Goal: Information Seeking & Learning: Stay updated

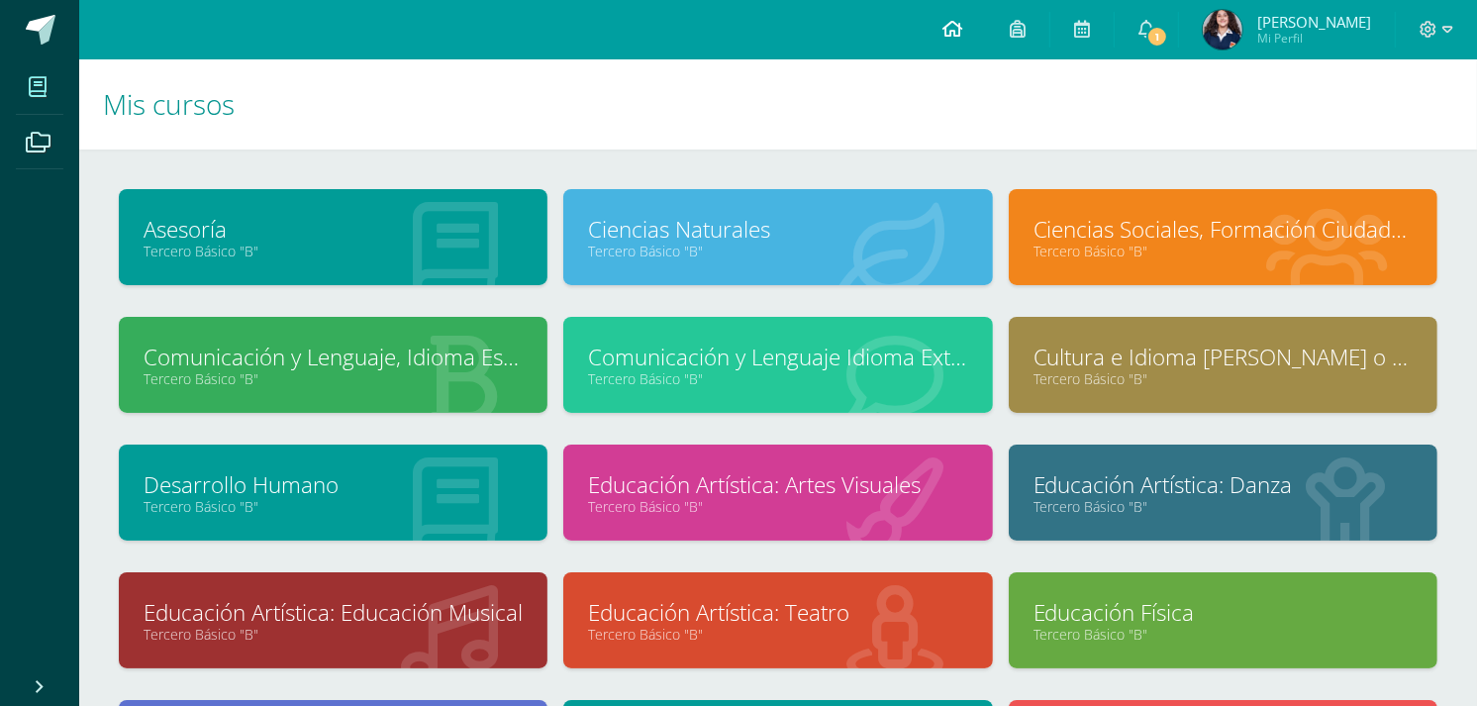
click at [962, 22] on icon at bounding box center [952, 29] width 20 height 18
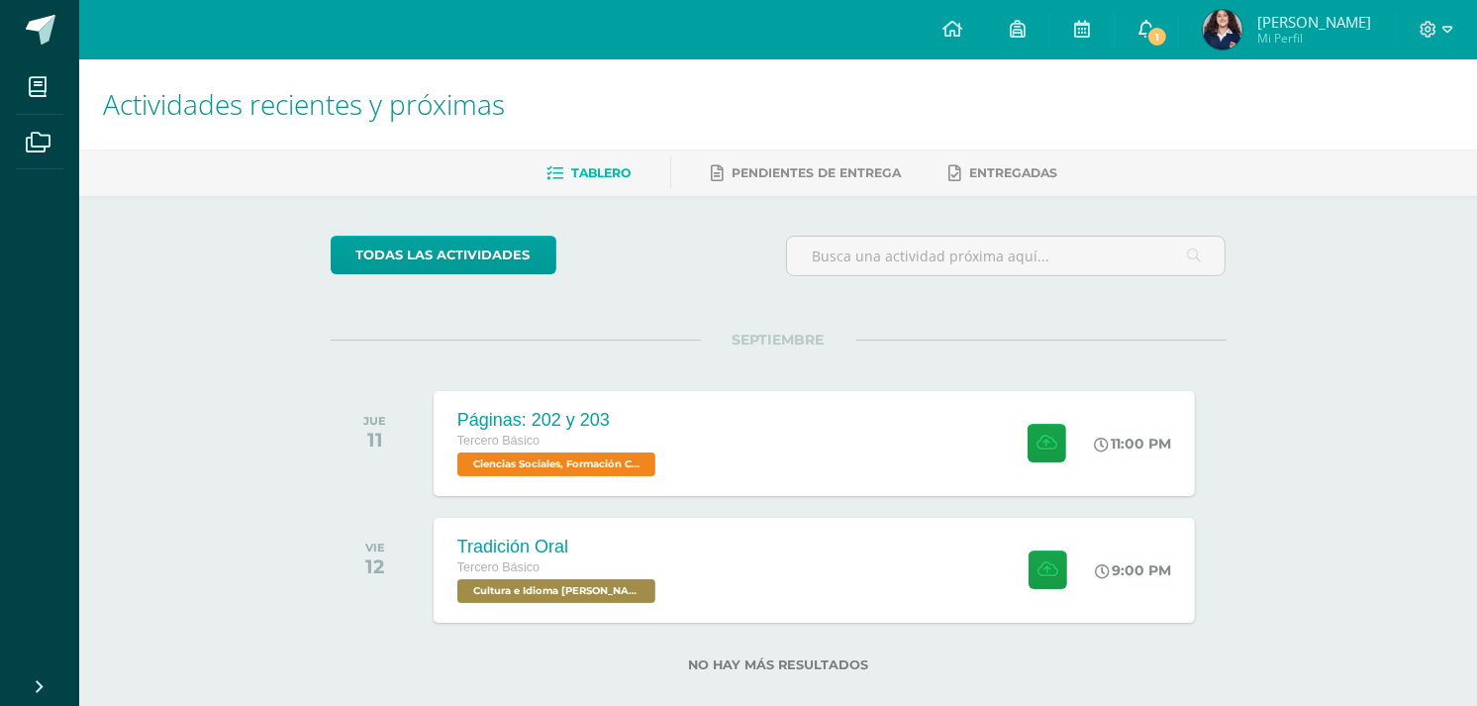
click at [1178, 21] on link "1" at bounding box center [1146, 29] width 63 height 59
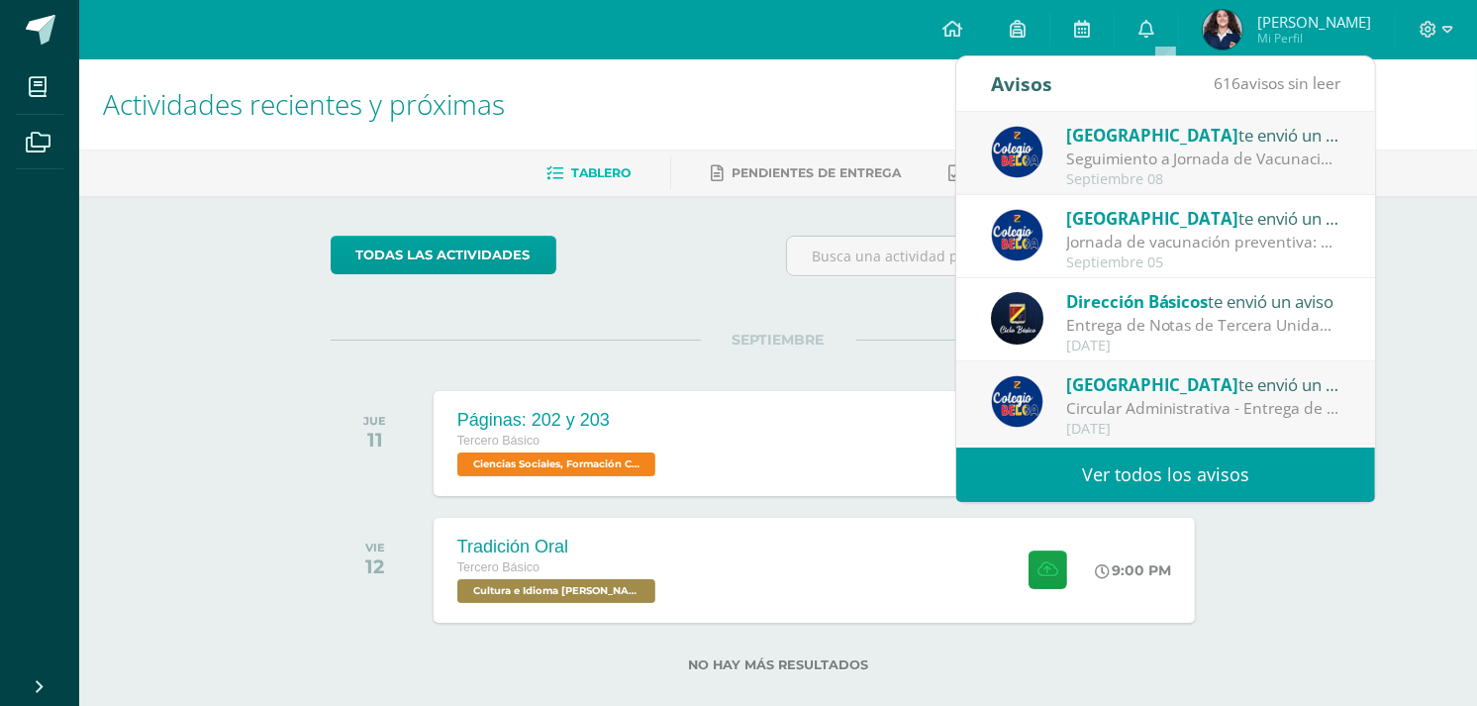
click at [1213, 182] on div "Septiembre 08" at bounding box center [1203, 179] width 275 height 17
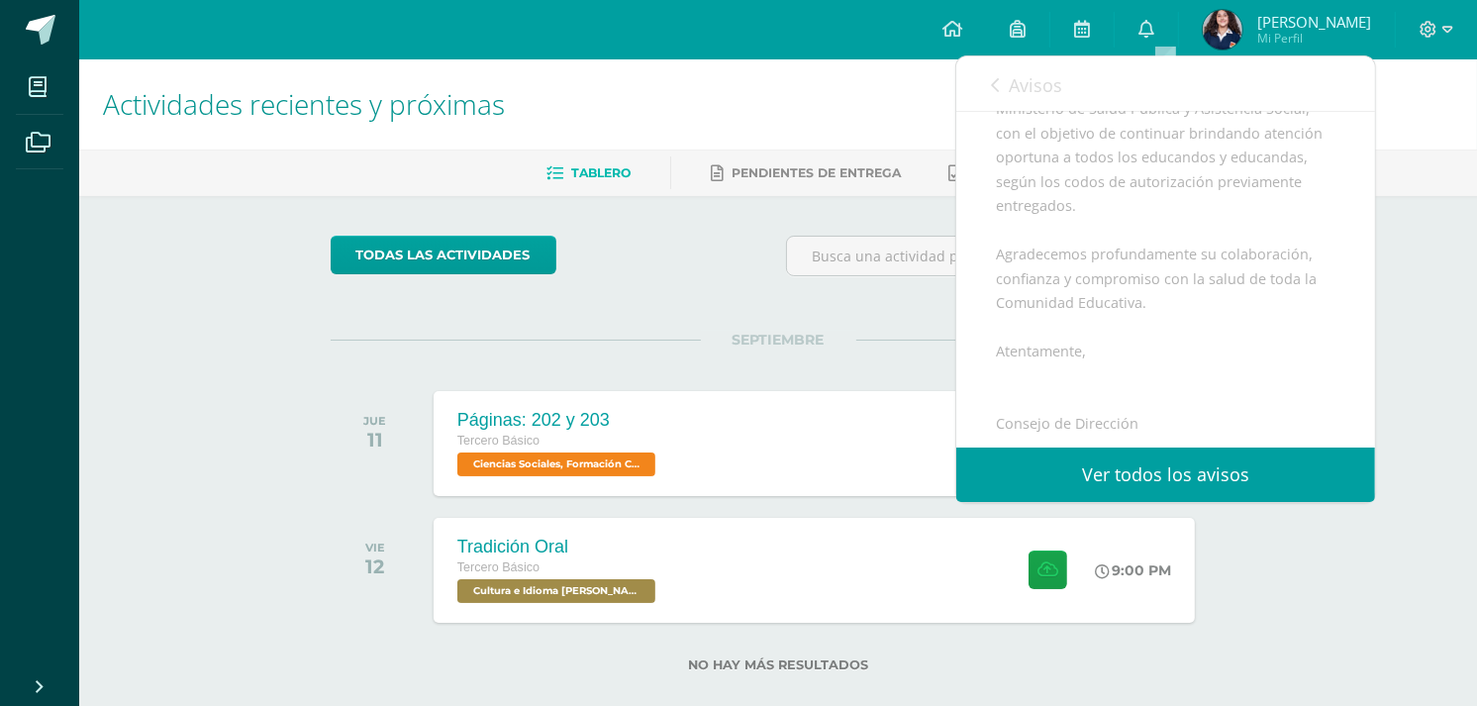
scroll to position [417, 0]
click at [1009, 73] on span "Avisos" at bounding box center [1035, 85] width 53 height 24
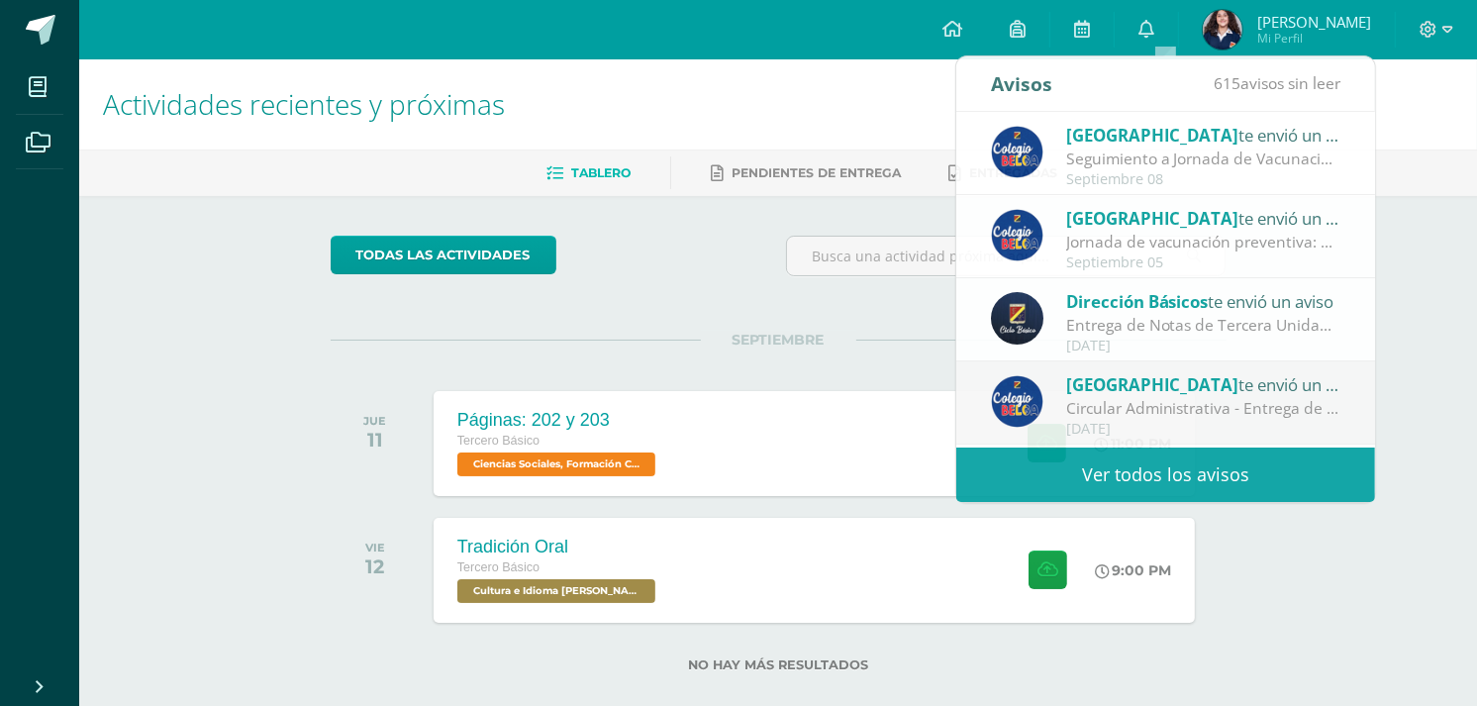
click at [797, 298] on div "todas las Actividades No tienes actividades Échale un vistazo a los demás perío…" at bounding box center [778, 465] width 975 height 539
